Goal: Transaction & Acquisition: Purchase product/service

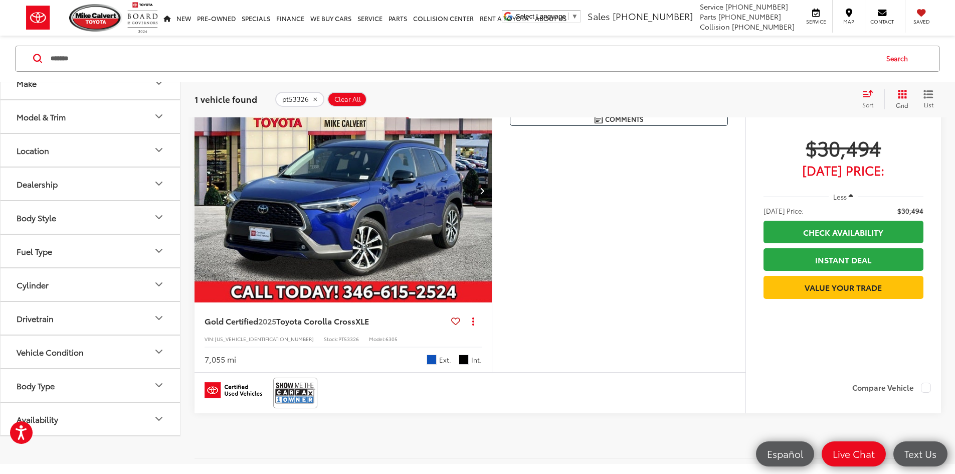
scroll to position [201, 0]
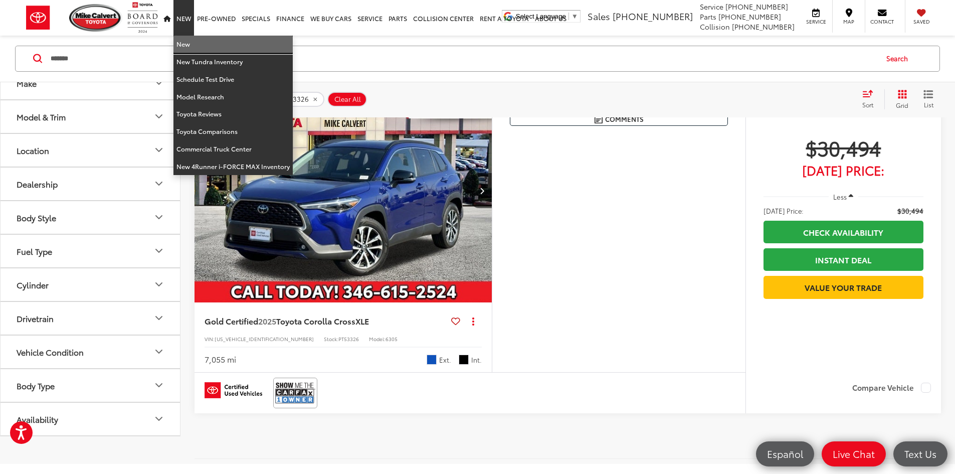
drag, startPoint x: 186, startPoint y: 41, endPoint x: 129, endPoint y: 83, distance: 70.6
click at [186, 41] on link "New" at bounding box center [232, 45] width 119 height 18
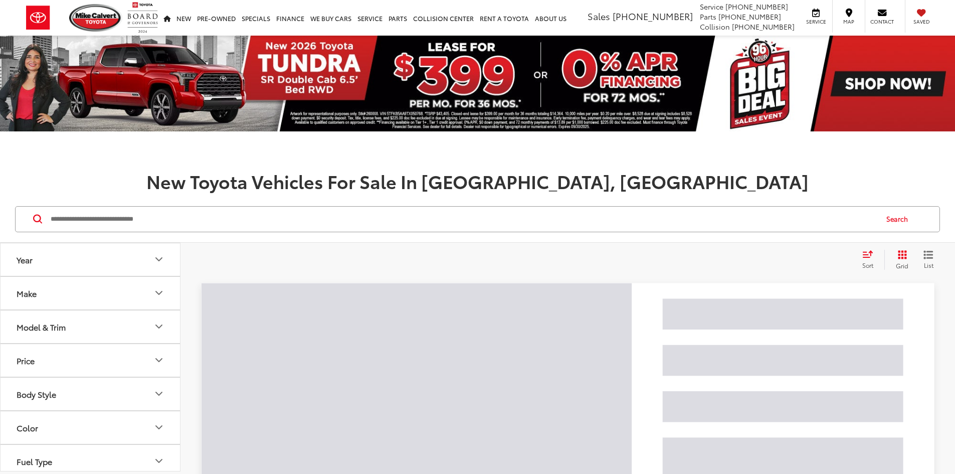
click at [110, 220] on input "Search by Make, Model, or Keyword" at bounding box center [463, 219] width 827 height 24
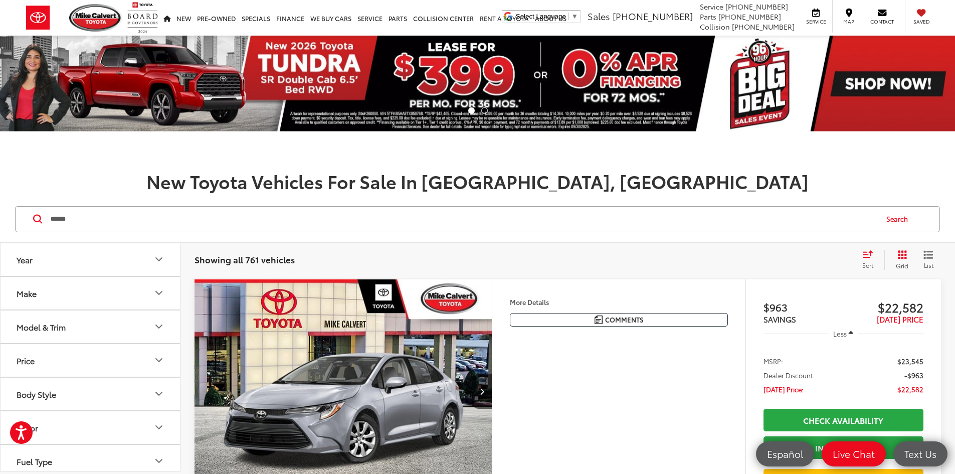
type input "******"
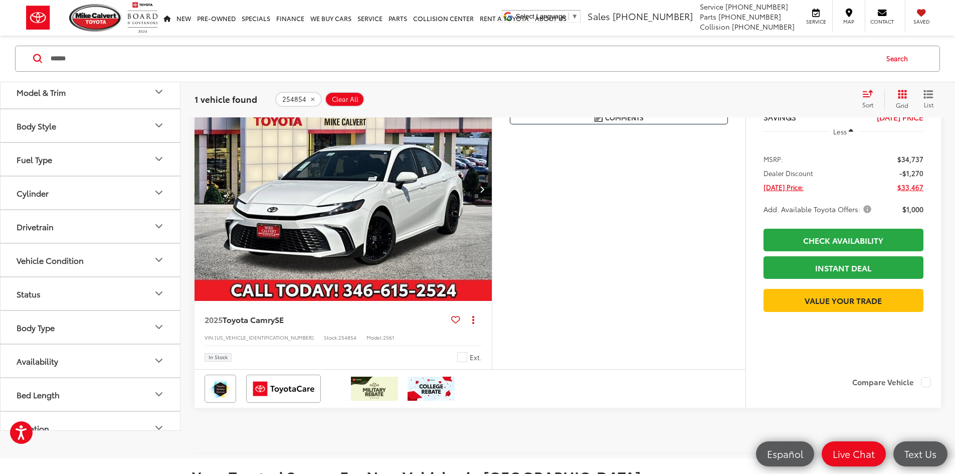
scroll to position [351, 0]
